Goal: Task Accomplishment & Management: Complete application form

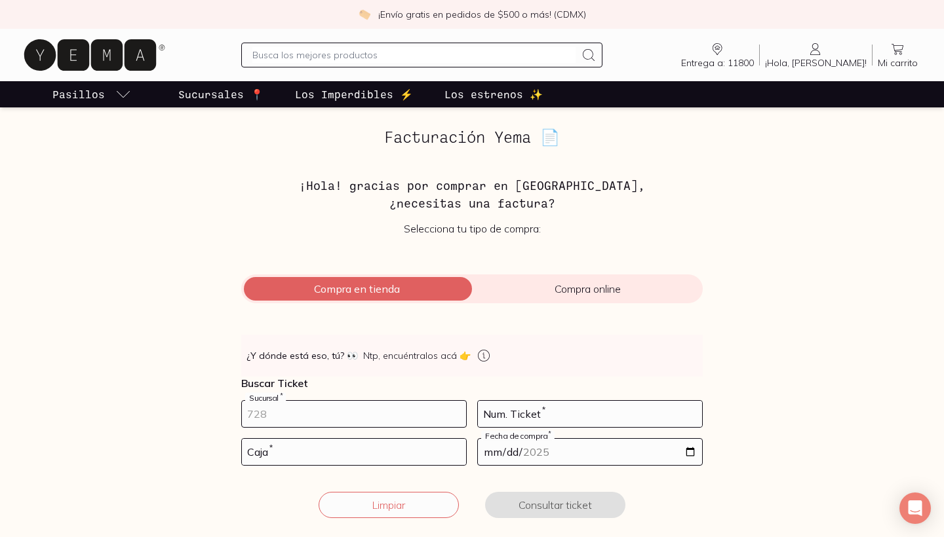
click at [278, 420] on input "number" at bounding box center [354, 414] width 224 height 26
type input "125"
click at [508, 423] on input "number" at bounding box center [590, 414] width 224 height 26
click at [384, 415] on input "125" at bounding box center [354, 414] width 224 height 26
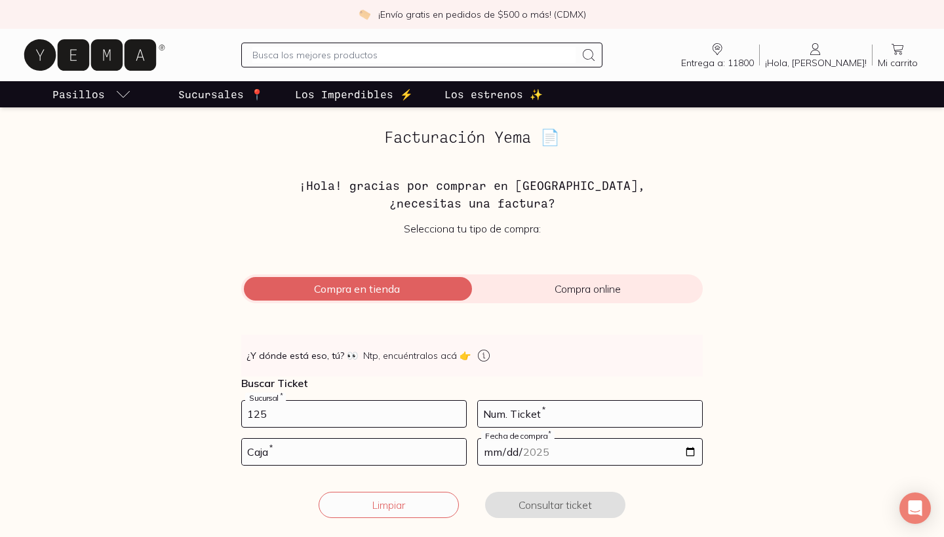
click at [384, 415] on input "125" at bounding box center [354, 414] width 224 height 26
type input "10002"
click at [615, 413] on input "number" at bounding box center [590, 414] width 224 height 26
type input "125"
click at [437, 449] on input "number" at bounding box center [354, 452] width 224 height 26
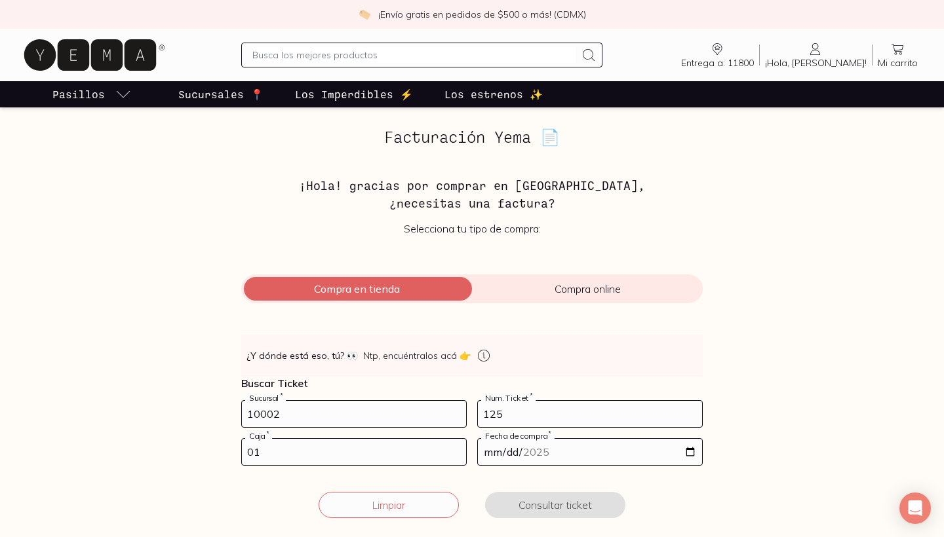
type input "01"
click at [543, 451] on input "date" at bounding box center [590, 452] width 224 height 26
click at [488, 450] on input "date" at bounding box center [590, 452] width 224 height 26
click at [811, 468] on div "Facturación Yema 📄 ¡Hola! gracias por comprar en [GEOGRAPHIC_DATA], ¿necesitas …" at bounding box center [472, 331] width 902 height 406
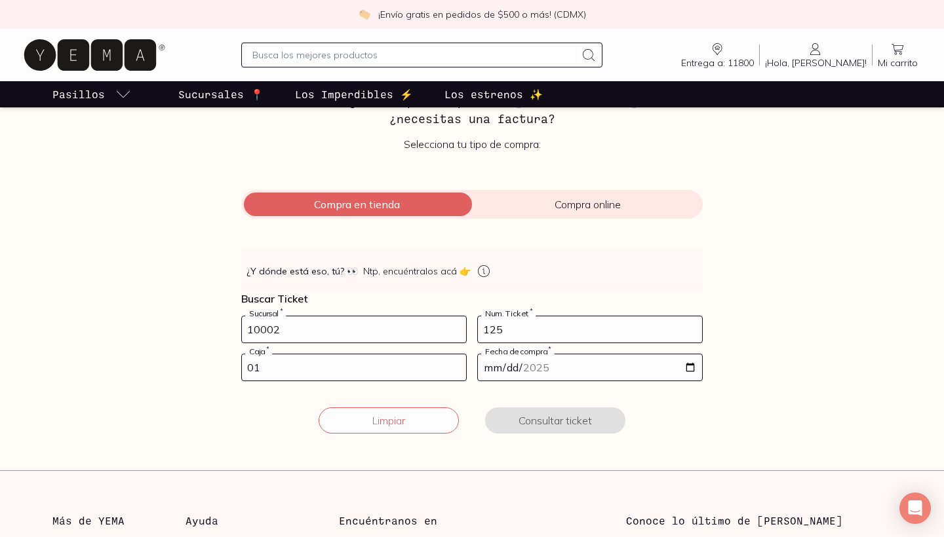
scroll to position [86, 0]
click at [666, 442] on form "10002 Sucursal * 125 Num. Ticket * 01 Caja * Fecha de compra * Limpiar Consulta…" at bounding box center [471, 382] width 461 height 134
click at [585, 367] on input "date" at bounding box center [590, 366] width 224 height 26
type input "[DATE]"
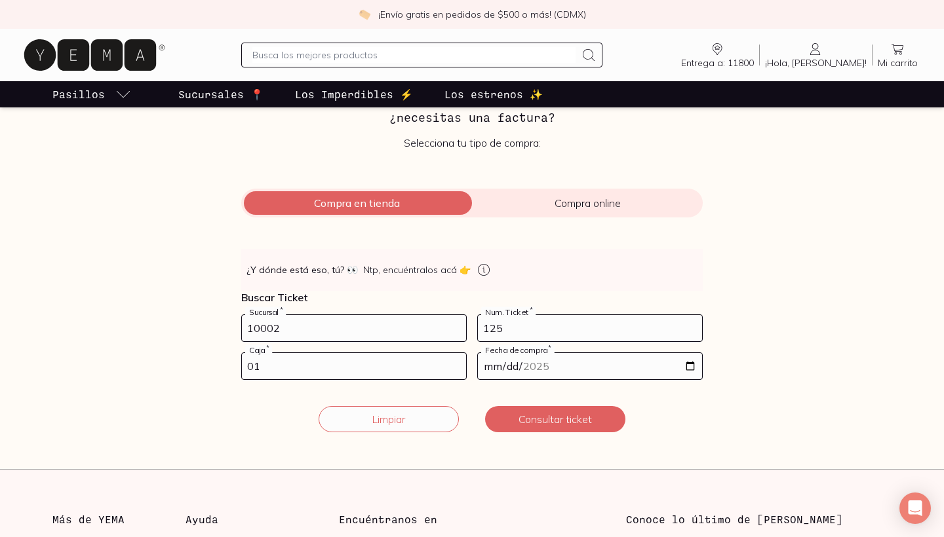
click at [698, 424] on div "Limpiar Consultar ticket" at bounding box center [471, 419] width 461 height 26
click at [600, 417] on button "Consultar ticket" at bounding box center [555, 419] width 140 height 26
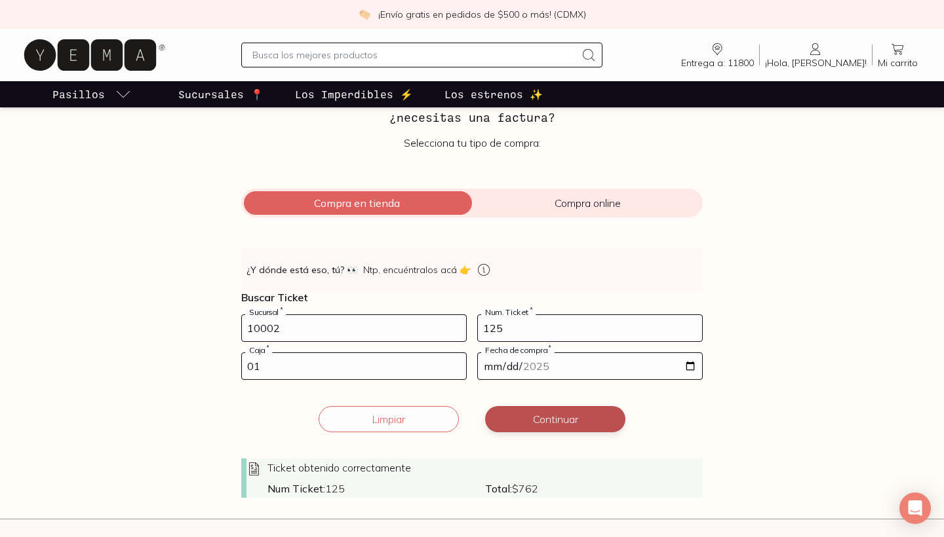
click at [600, 417] on button "Continuar" at bounding box center [555, 419] width 140 height 26
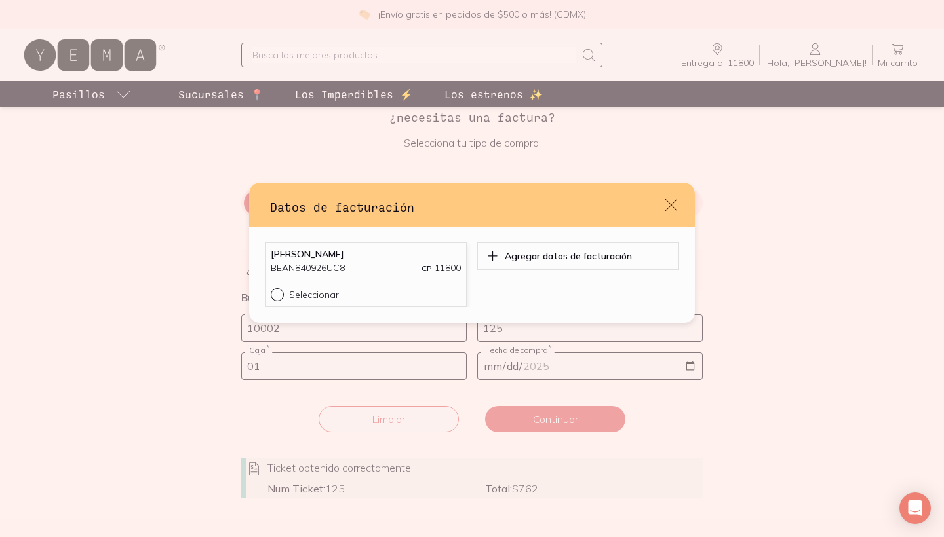
click at [278, 301] on div "default" at bounding box center [280, 294] width 18 height 13
click at [278, 299] on input "Seleccionar" at bounding box center [276, 293] width 10 height 10
radio input "true"
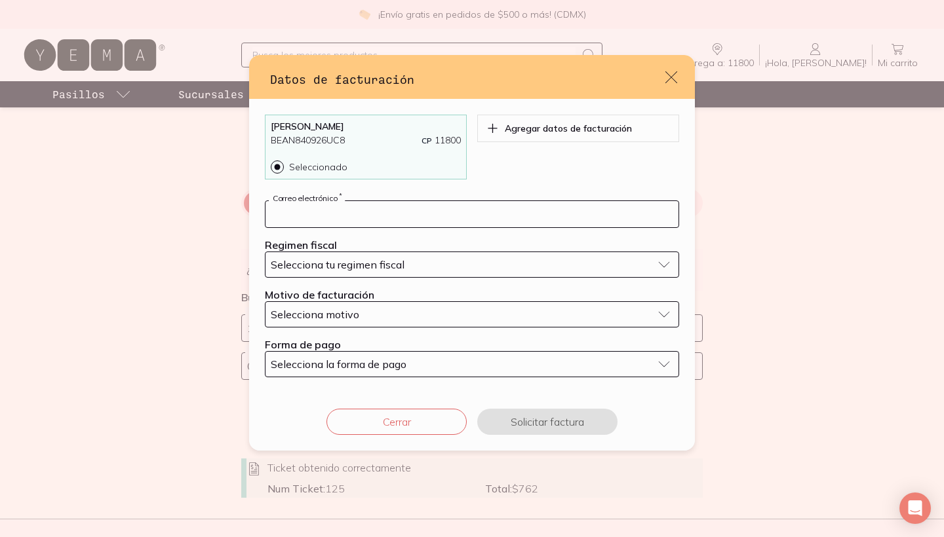
click at [395, 219] on input "default" at bounding box center [471, 214] width 413 height 26
type input "[EMAIL_ADDRESS][DOMAIN_NAME]"
click at [393, 271] on button "Selecciona tu regimen fiscal" at bounding box center [472, 265] width 414 height 26
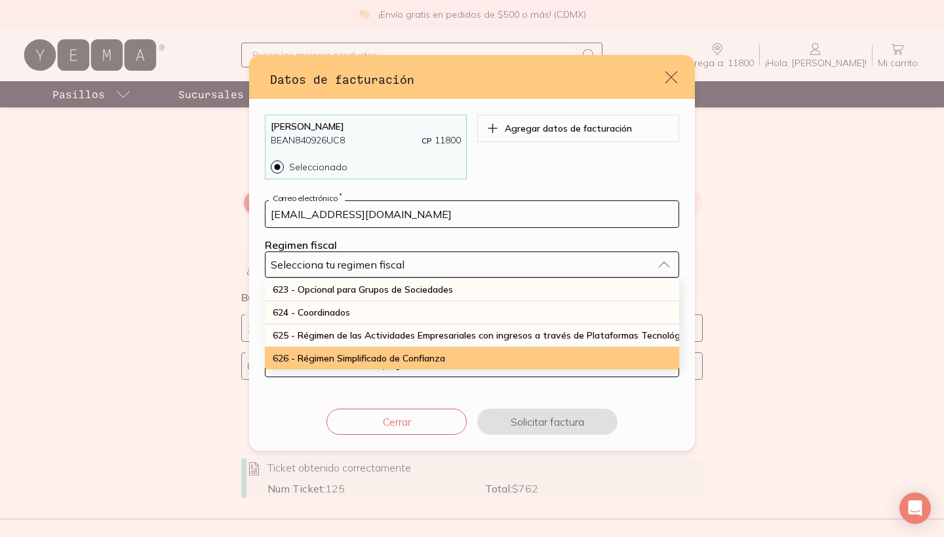
scroll to position [343, 0]
click at [384, 353] on span "626 - Régimen Simplificado de Confianza" at bounding box center [359, 359] width 172 height 12
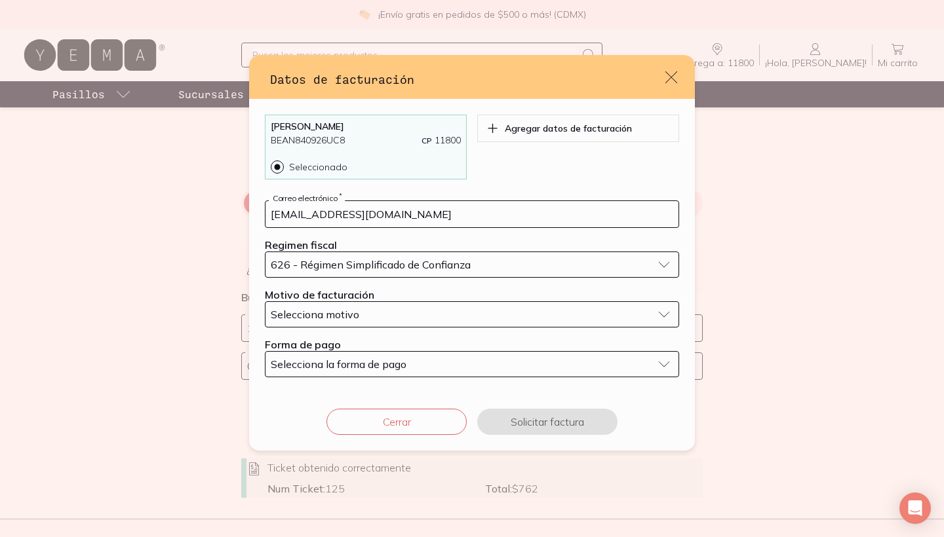
click at [372, 316] on div "Selecciona motivo" at bounding box center [461, 314] width 381 height 13
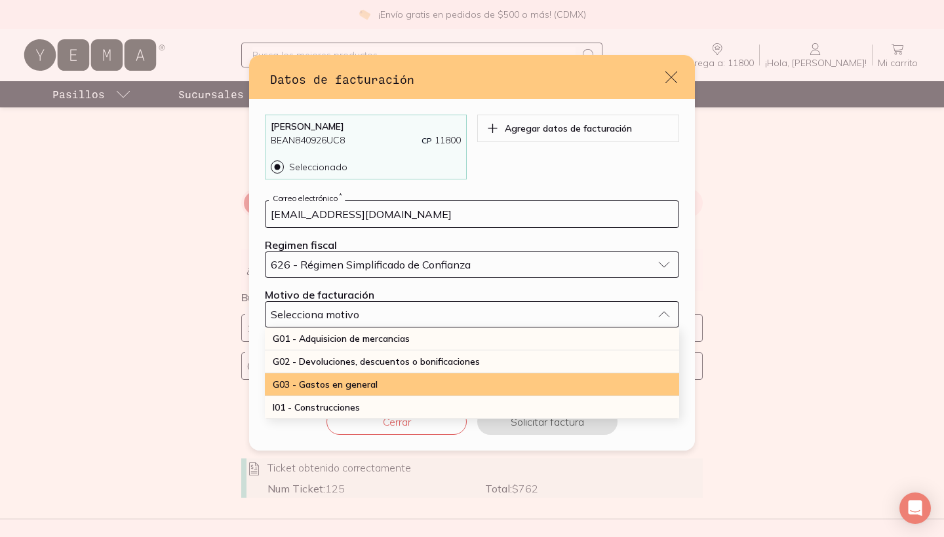
click at [373, 377] on div "G03 - Gastos en general" at bounding box center [472, 384] width 414 height 23
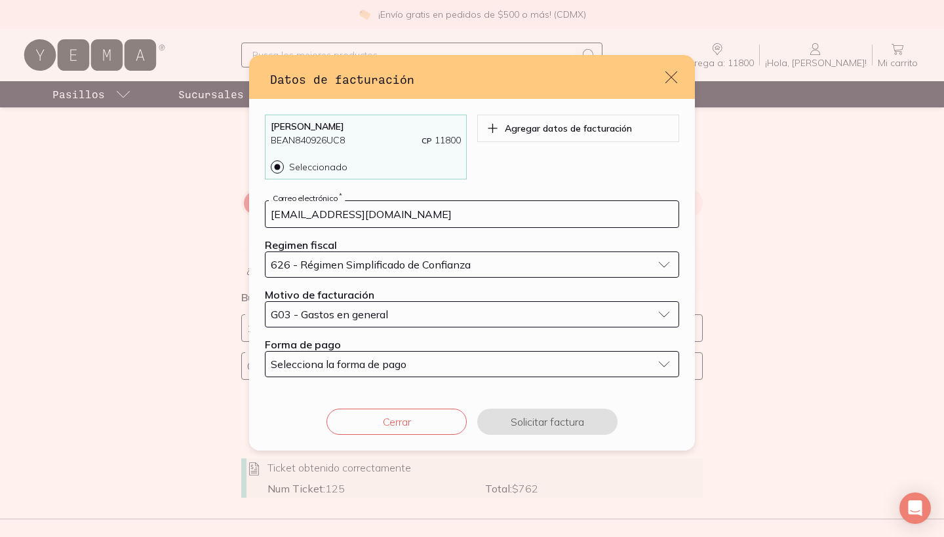
click at [372, 364] on span "Selecciona la forma de pago" at bounding box center [339, 364] width 136 height 13
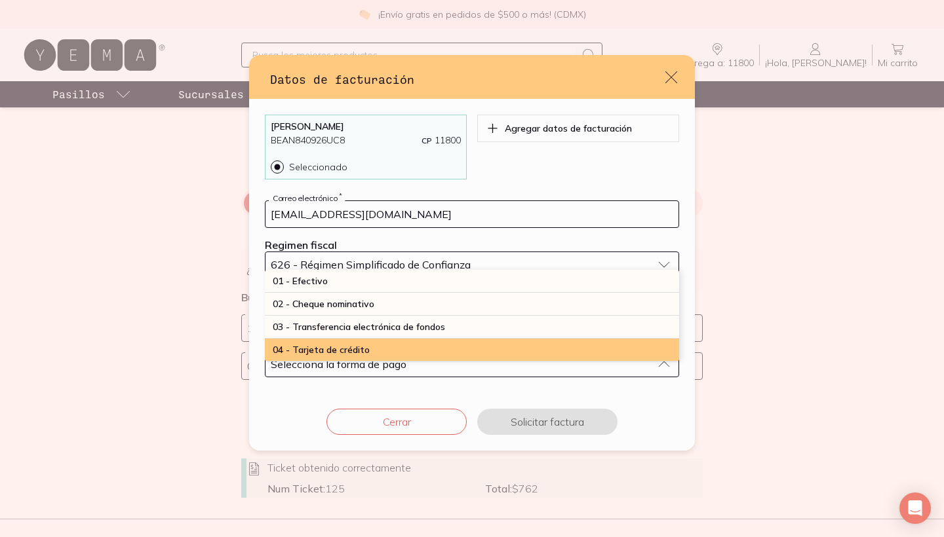
click at [368, 349] on div "04 - Tarjeta de crédito" at bounding box center [472, 350] width 414 height 23
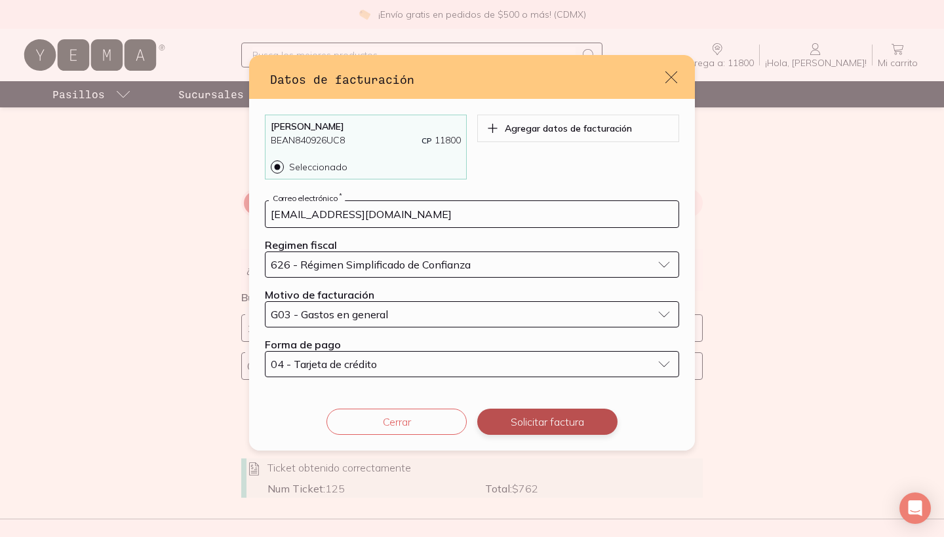
click at [551, 422] on button "Solicitar factura" at bounding box center [547, 422] width 140 height 26
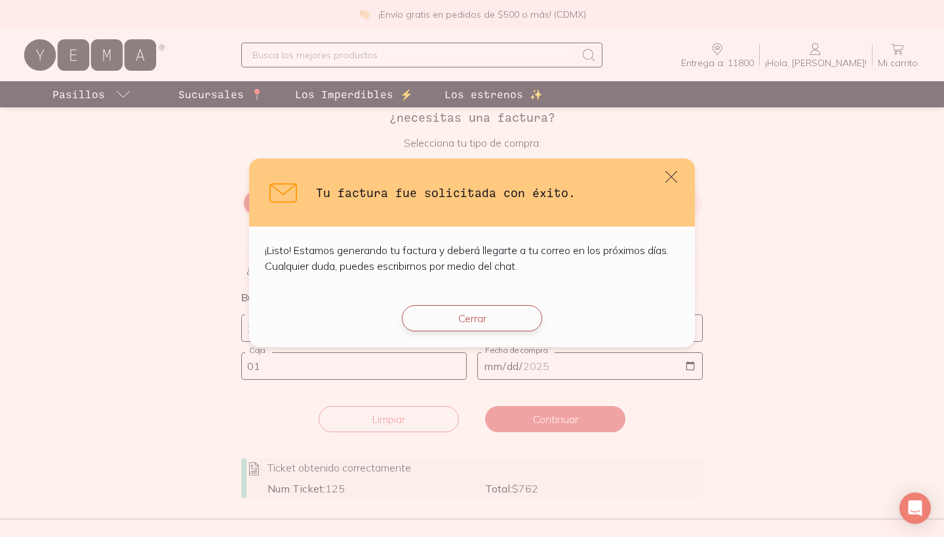
click at [526, 322] on button "Cerrar" at bounding box center [472, 318] width 140 height 26
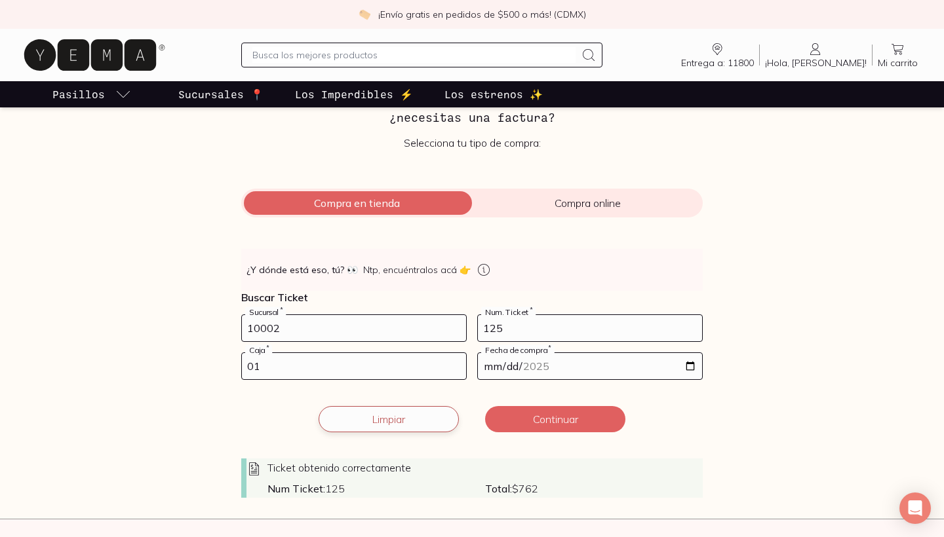
click at [423, 422] on button "Limpiar" at bounding box center [388, 419] width 140 height 26
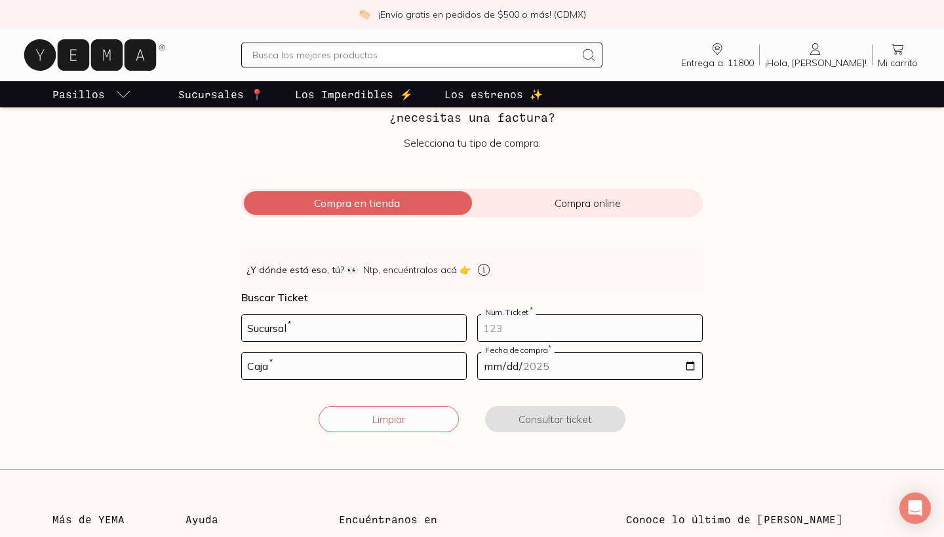
click at [554, 327] on input "number" at bounding box center [590, 328] width 224 height 26
type input "166"
click at [433, 326] on input "number" at bounding box center [354, 328] width 224 height 26
